Goal: Transaction & Acquisition: Purchase product/service

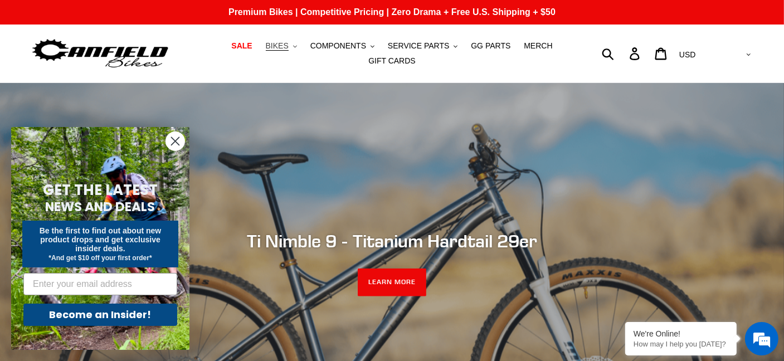
click at [266, 51] on span "BIKES" at bounding box center [277, 45] width 23 height 9
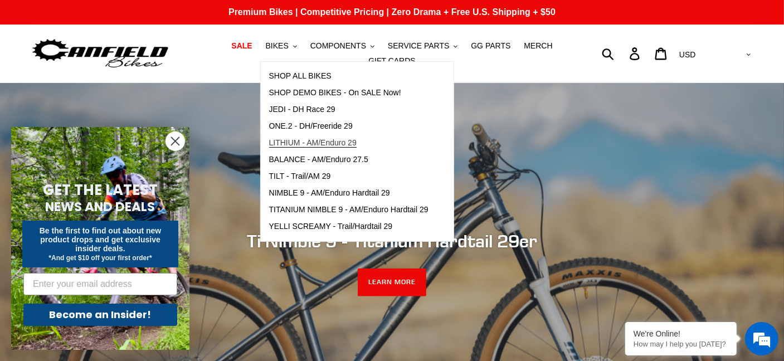
click at [296, 148] on span "LITHIUM - AM/Enduro 29" at bounding box center [312, 142] width 87 height 9
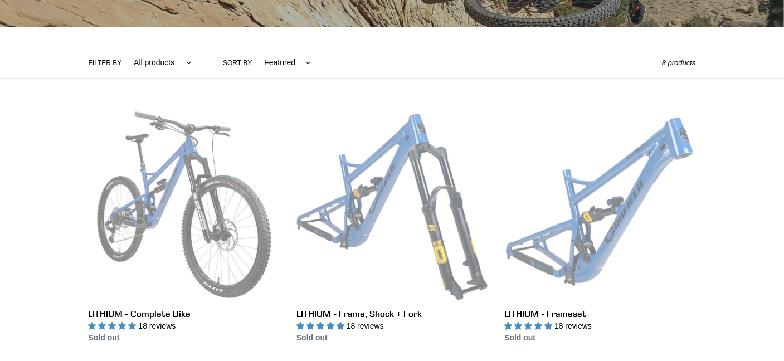
scroll to position [223, 0]
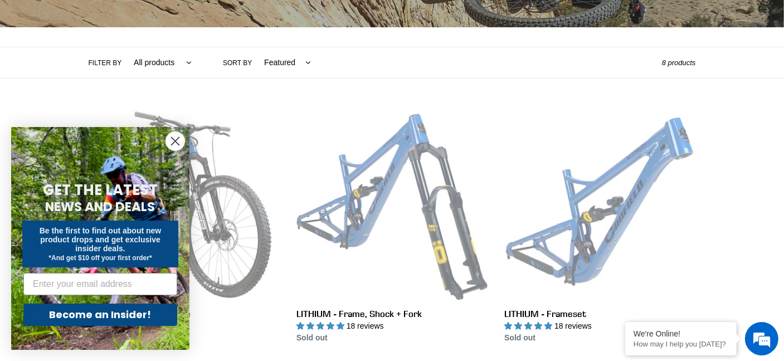
click at [178, 140] on circle "Close dialog" at bounding box center [175, 141] width 18 height 18
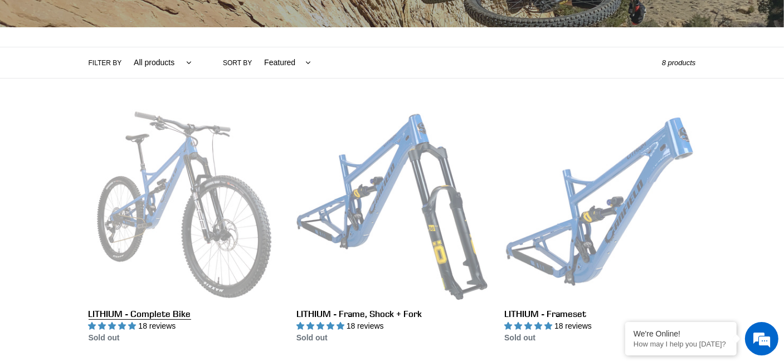
click at [191, 139] on link "LITHIUM - Complete Bike" at bounding box center [184, 226] width 191 height 235
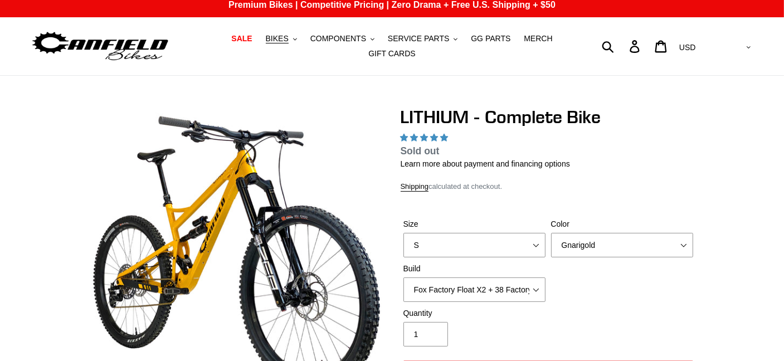
scroll to position [56, 0]
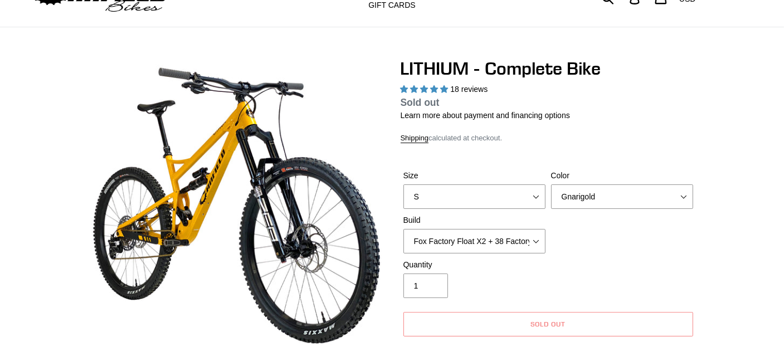
select select "highest-rating"
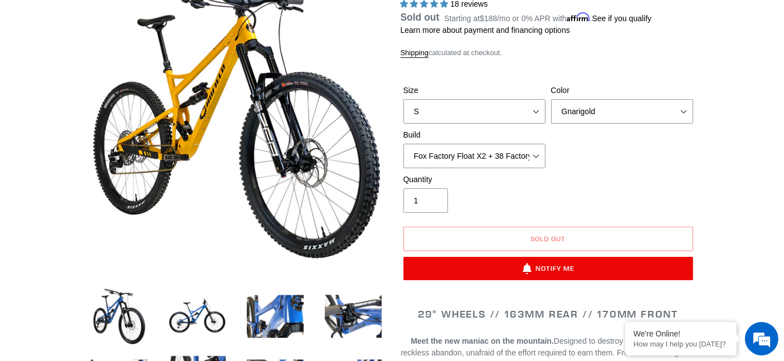
scroll to position [114, 0]
